Goal: Task Accomplishment & Management: Manage account settings

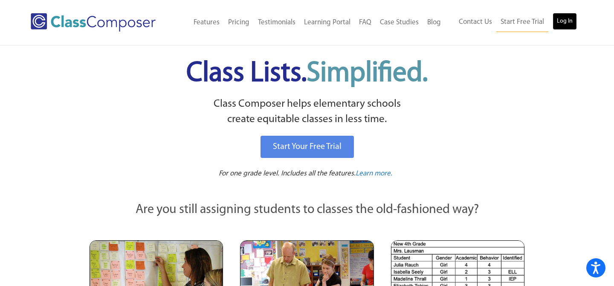
click at [569, 20] on link "Log In" at bounding box center [565, 21] width 24 height 17
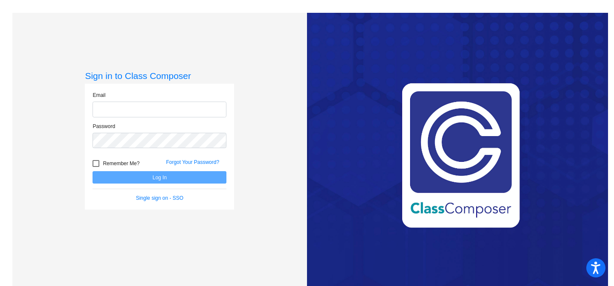
type input "[EMAIL_ADDRESS][DOMAIN_NAME]"
click at [133, 169] on div "Remember Me?" at bounding box center [122, 164] width 73 height 13
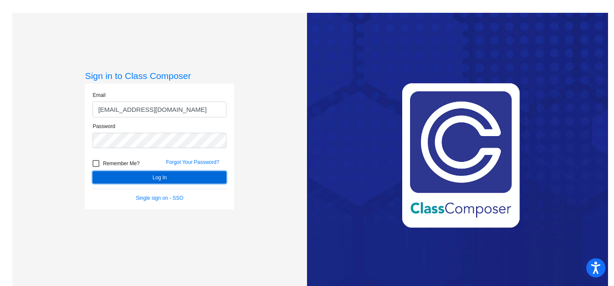
click at [133, 177] on button "Log In" at bounding box center [160, 177] width 134 height 12
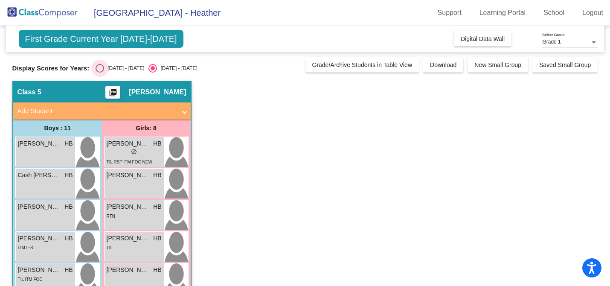
click at [96, 67] on div "Select an option" at bounding box center [100, 68] width 9 height 9
click at [99, 72] on input "2024 - 2025" at bounding box center [99, 72] width 0 height 0
radio input "true"
